Goal: Information Seeking & Learning: Learn about a topic

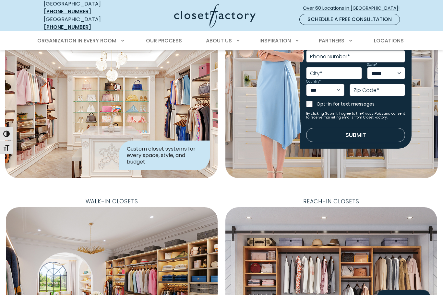
scroll to position [59, 0]
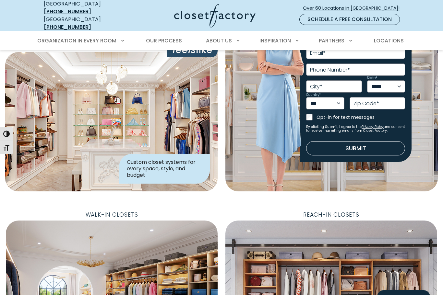
click at [282, 144] on div "**********" at bounding box center [331, 91] width 212 height 201
click at [292, 166] on img at bounding box center [280, 106] width 49 height 188
click at [244, 170] on div "**********" at bounding box center [331, 91] width 212 height 201
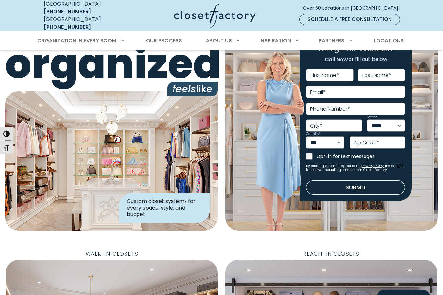
scroll to position [0, 0]
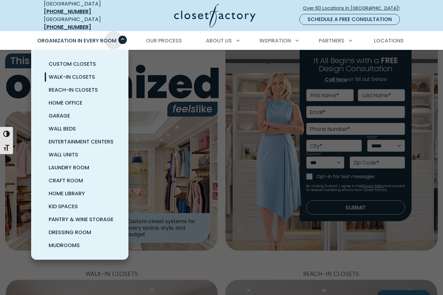
click at [86, 75] on span "Walk-In Closets" at bounding box center [72, 76] width 46 height 7
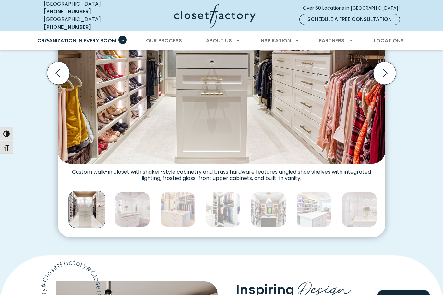
scroll to position [277, 0]
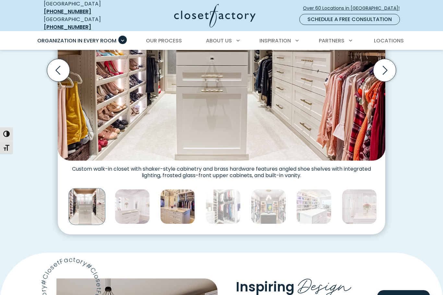
click at [183, 199] on img "Thumbnail Gallery" at bounding box center [177, 206] width 35 height 35
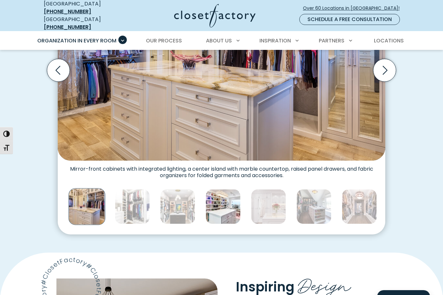
click at [224, 195] on img "Thumbnail Gallery" at bounding box center [223, 206] width 35 height 35
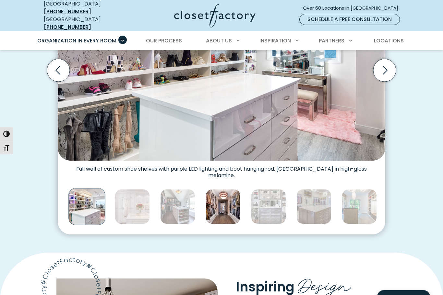
click at [229, 196] on img "Thumbnail Gallery" at bounding box center [223, 206] width 35 height 35
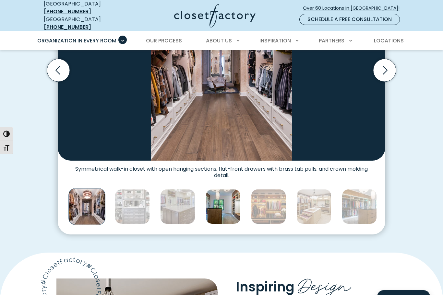
click at [222, 196] on img "Thumbnail Gallery" at bounding box center [223, 206] width 35 height 35
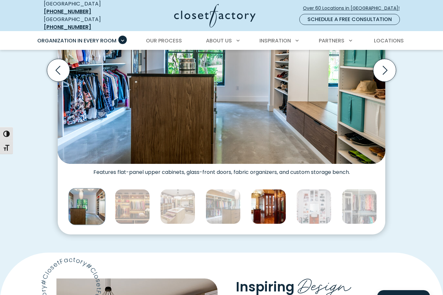
click at [271, 195] on img "Thumbnail Gallery" at bounding box center [268, 206] width 35 height 35
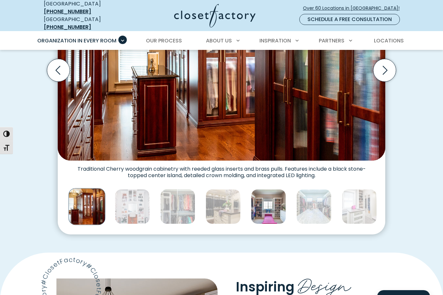
click at [275, 201] on img "Thumbnail Gallery" at bounding box center [268, 206] width 35 height 35
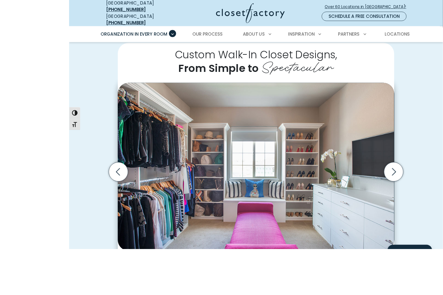
scroll to position [212, 0]
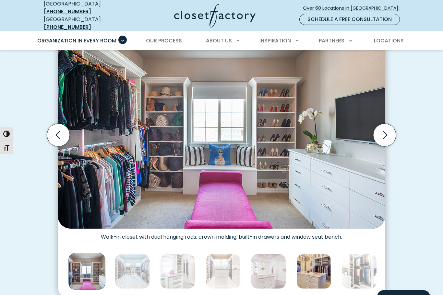
click at [313, 257] on img "Thumbnail Gallery" at bounding box center [313, 271] width 35 height 35
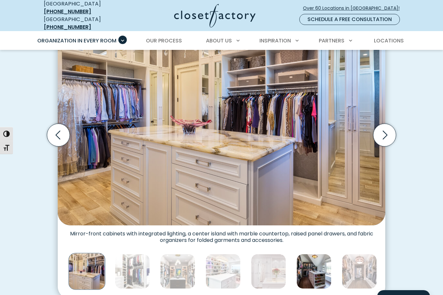
click at [312, 259] on img "Thumbnail Gallery" at bounding box center [313, 271] width 35 height 35
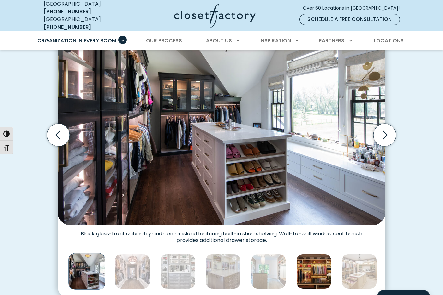
click at [315, 254] on img "Thumbnail Gallery" at bounding box center [313, 271] width 35 height 35
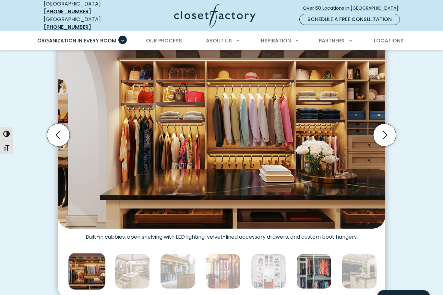
click at [328, 256] on img "Thumbnail Gallery" at bounding box center [313, 271] width 35 height 35
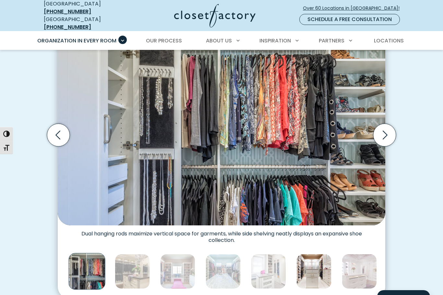
click at [315, 256] on img "Thumbnail Gallery" at bounding box center [313, 271] width 35 height 35
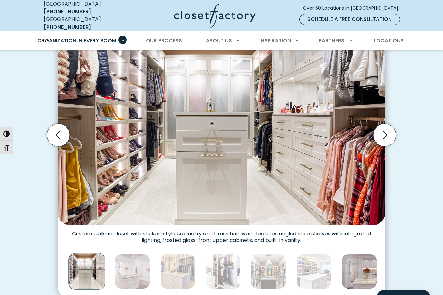
click at [352, 256] on img "Thumbnail Gallery" at bounding box center [359, 271] width 35 height 35
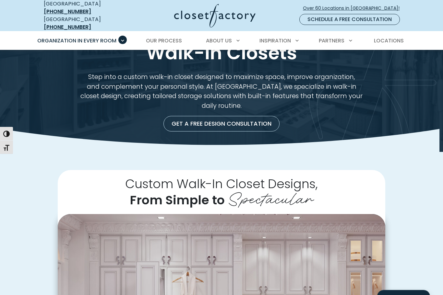
scroll to position [0, 0]
